Goal: Task Accomplishment & Management: Manage account settings

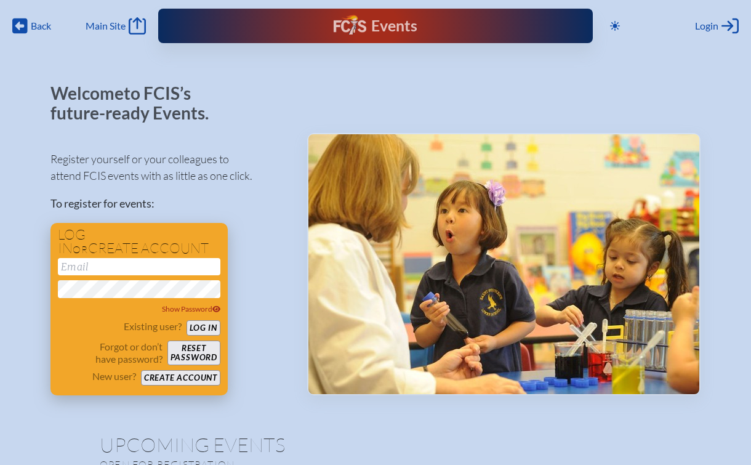
type input "[EMAIL_ADDRESS][DOMAIN_NAME]"
click at [212, 323] on button "Log in" at bounding box center [204, 327] width 34 height 15
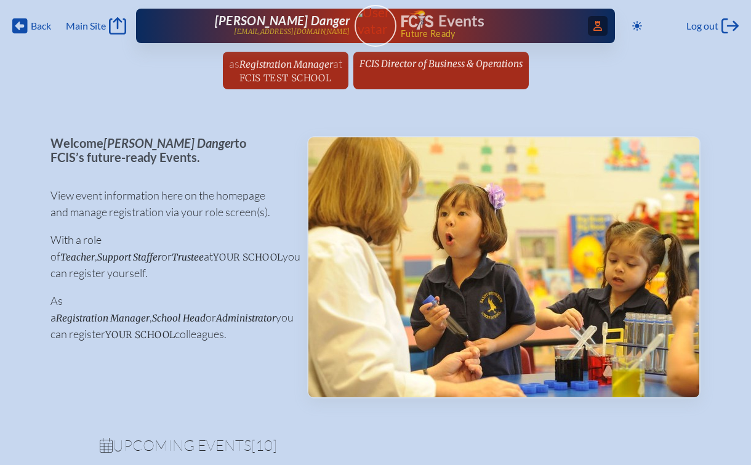
click at [593, 27] on icon at bounding box center [597, 26] width 9 height 10
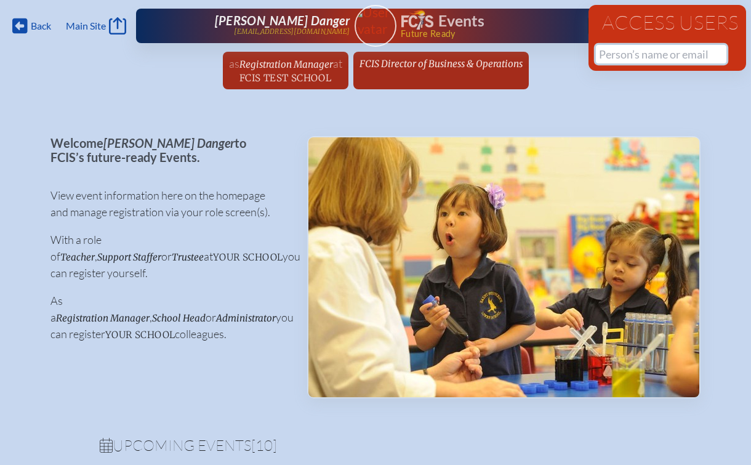
click at [601, 56] on input "text" at bounding box center [661, 54] width 130 height 18
paste input "[PERSON_NAME]"
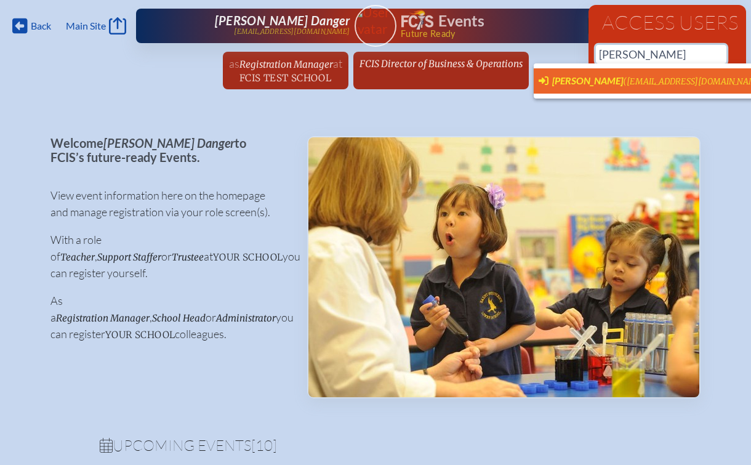
scroll to position [0, 9]
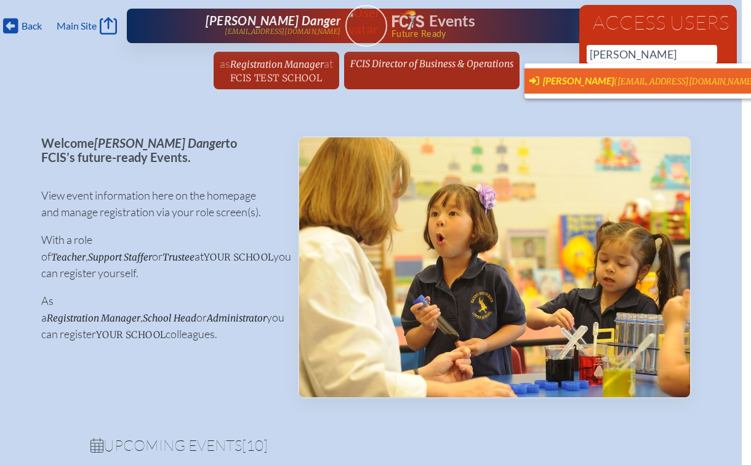
click at [567, 81] on span "[PERSON_NAME]" at bounding box center [578, 80] width 71 height 12
type input "[EMAIL_ADDRESS][DOMAIN_NAME]"
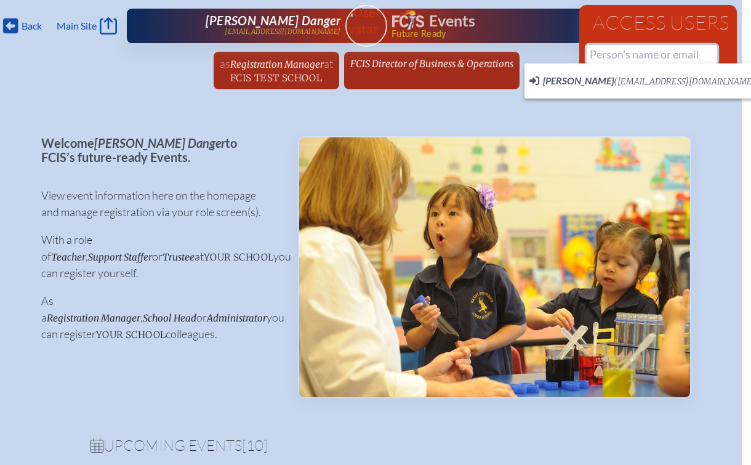
scroll to position [0, 0]
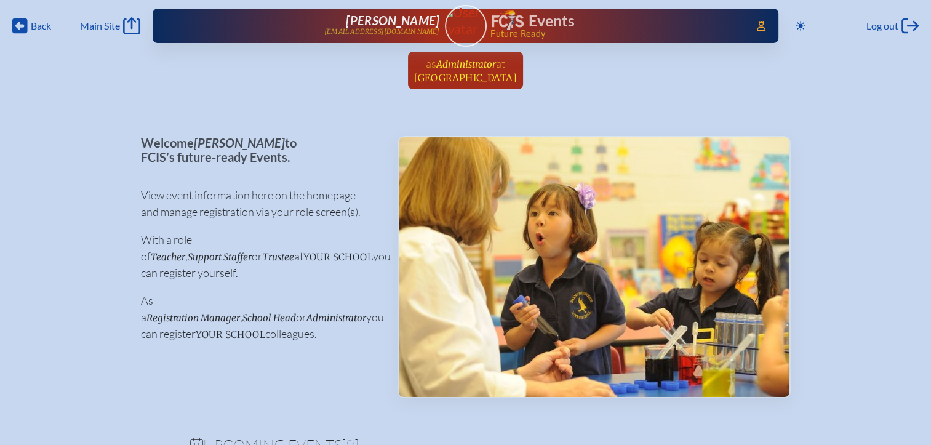
click at [463, 73] on span "Keystone Prep High School" at bounding box center [465, 78] width 103 height 12
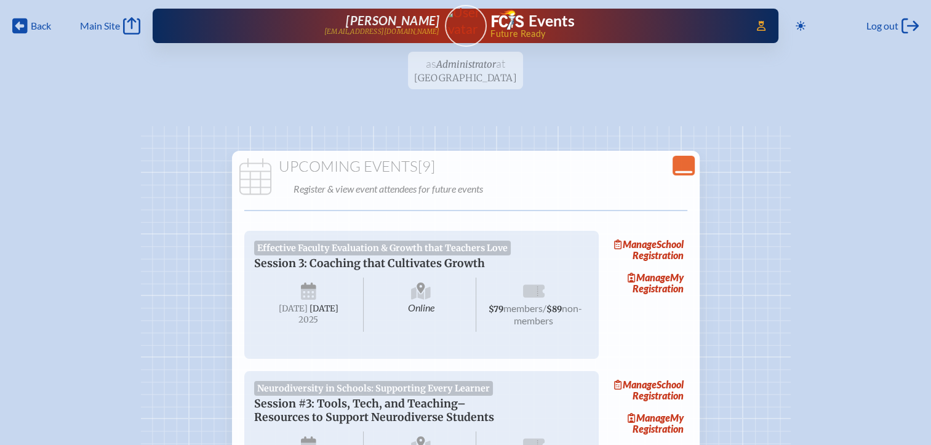
click at [692, 159] on icon "Close Console" at bounding box center [683, 165] width 17 height 17
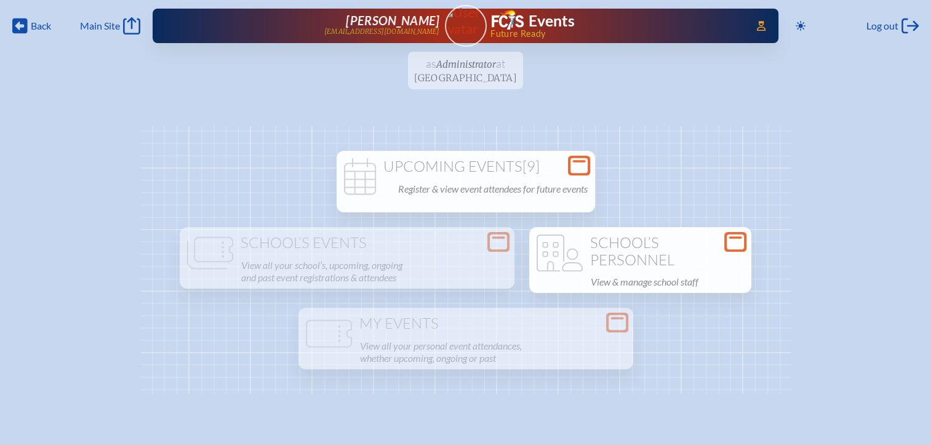
click at [686, 265] on h1 "School’s Personnel" at bounding box center [640, 252] width 212 height 34
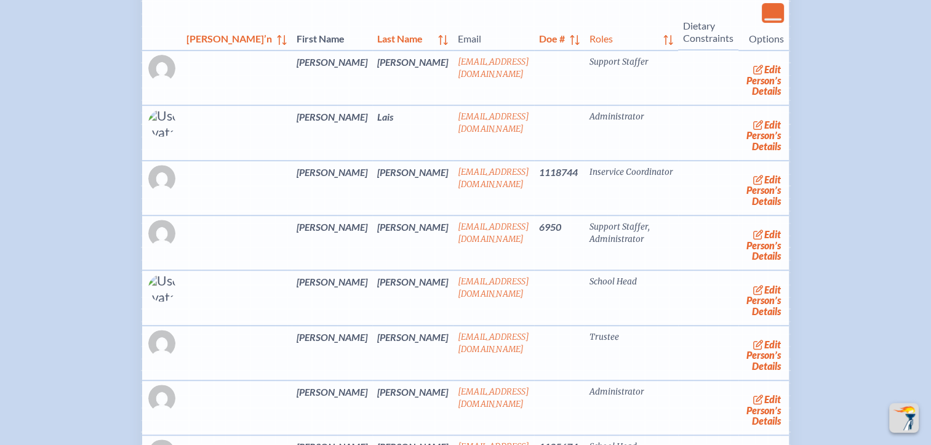
scroll to position [492, 0]
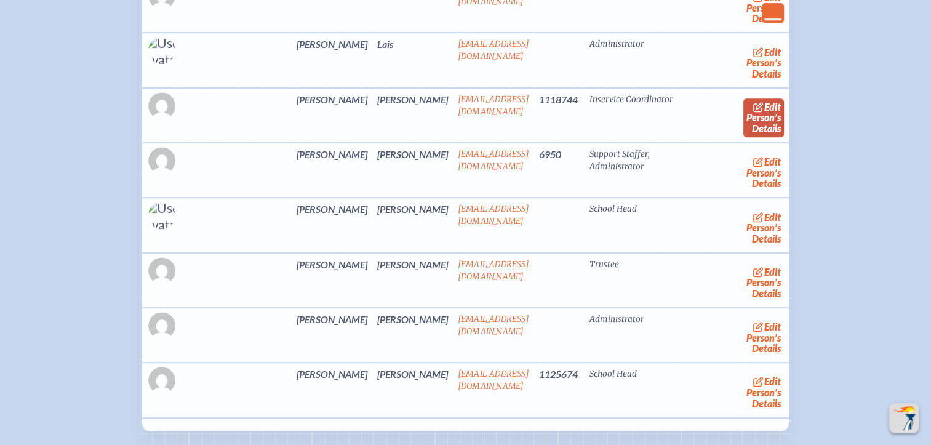
click at [749, 112] on link "edit Person’s Details" at bounding box center [764, 117] width 41 height 39
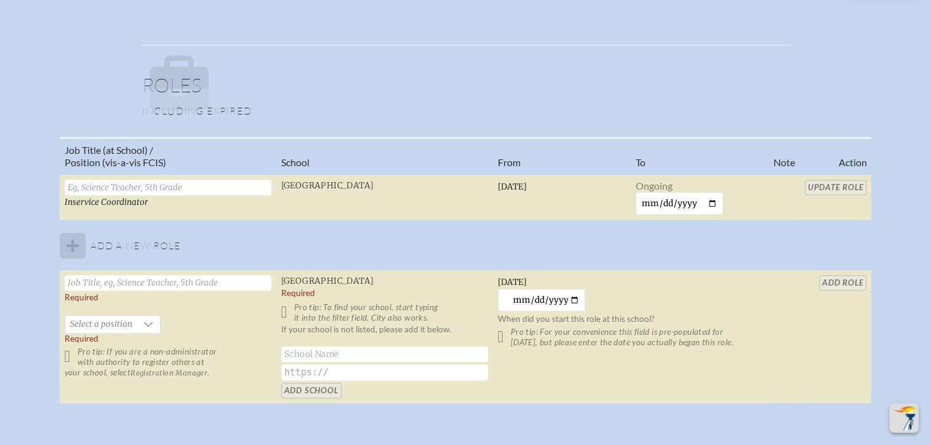
scroll to position [800, 0]
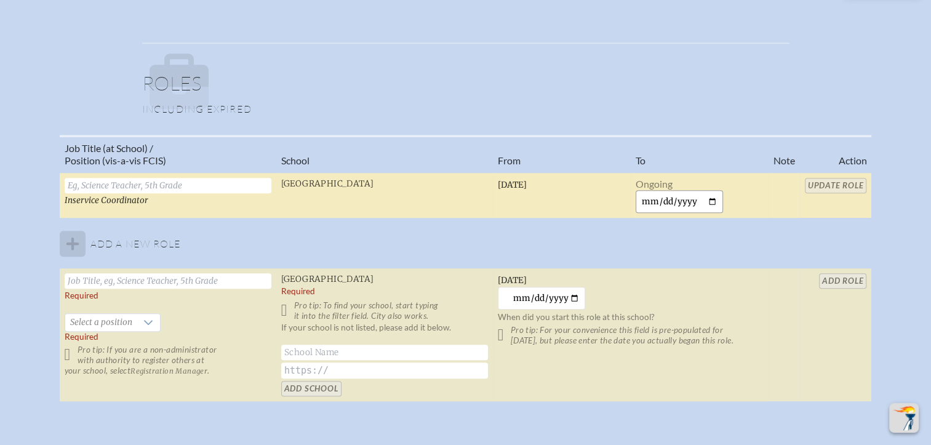
click at [708, 198] on input "date" at bounding box center [680, 201] width 88 height 23
type input "2025-09-29"
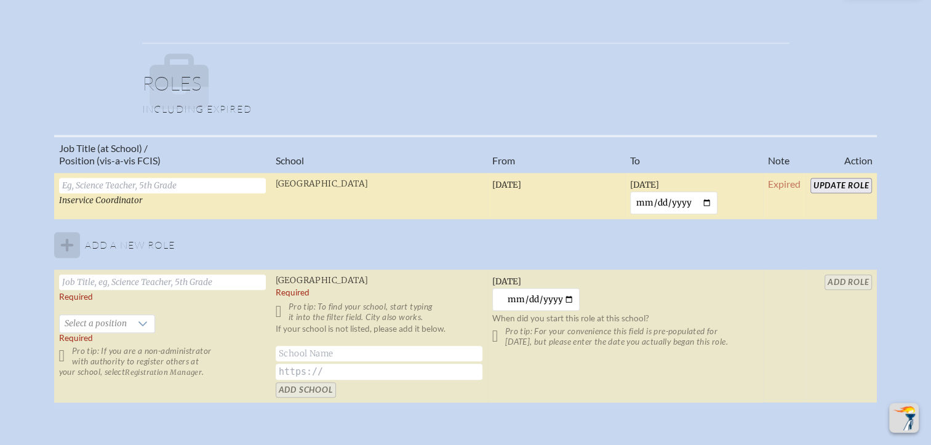
click at [750, 183] on input "Update Role" at bounding box center [842, 185] width 62 height 15
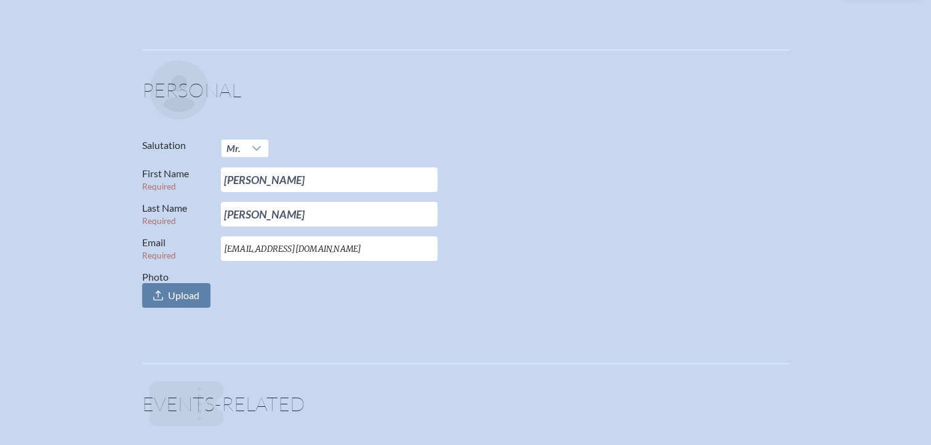
scroll to position [0, 0]
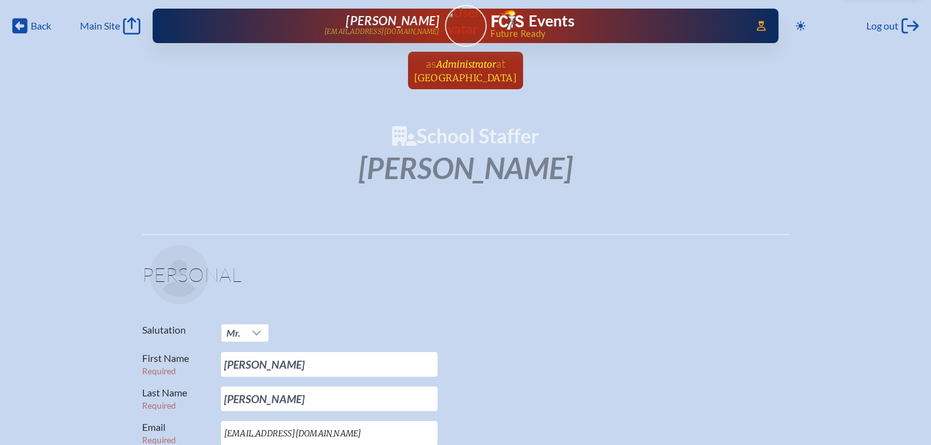
click at [514, 83] on link "as Administrator at Keystone Prep High School since August 4th, 2025" at bounding box center [465, 71] width 113 height 38
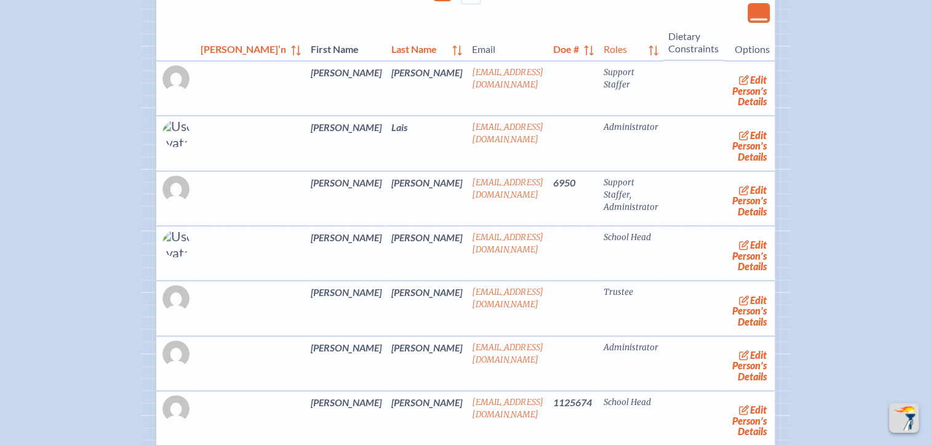
scroll to position [431, 0]
